Goal: Transaction & Acquisition: Purchase product/service

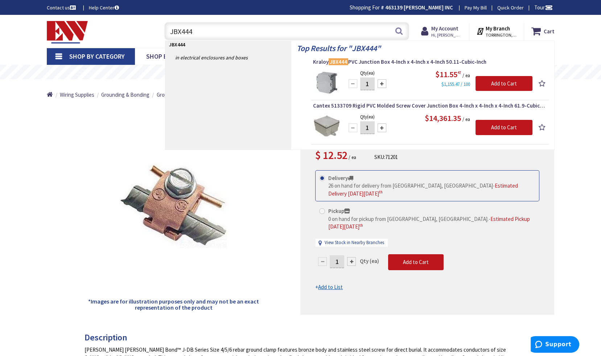
type input "JBX444"
click at [316, 69] on img at bounding box center [326, 82] width 27 height 27
